Goal: Communication & Community: Answer question/provide support

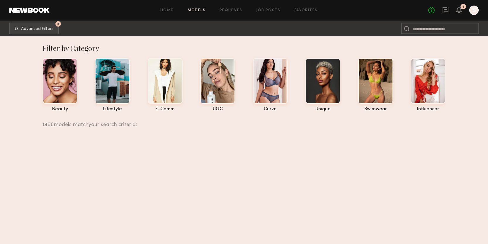
scroll to position [119812, 0]
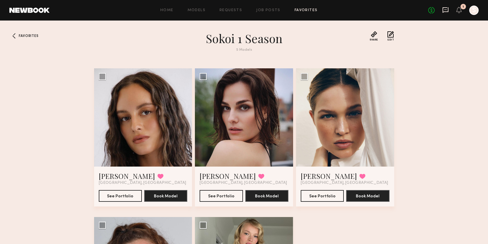
click at [446, 11] on icon at bounding box center [445, 10] width 6 height 6
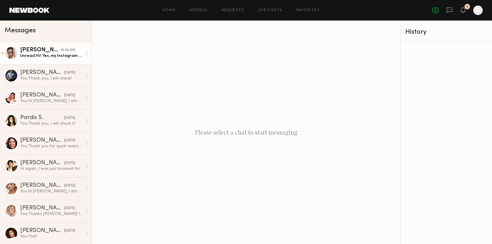
click at [56, 55] on div "Unread: Hi! Yes, my Instagram is @ali_collier. I don’t post as often these days…" at bounding box center [51, 56] width 62 height 6
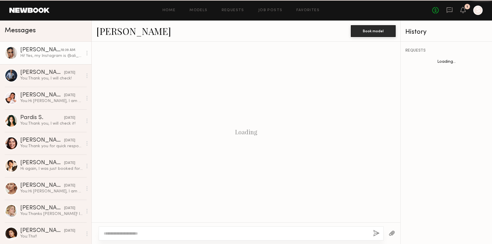
scroll to position [154, 0]
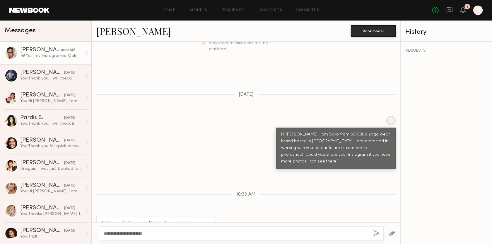
type textarea "**********"
click at [375, 234] on button "button" at bounding box center [376, 233] width 6 height 7
